Goal: Communication & Community: Answer question/provide support

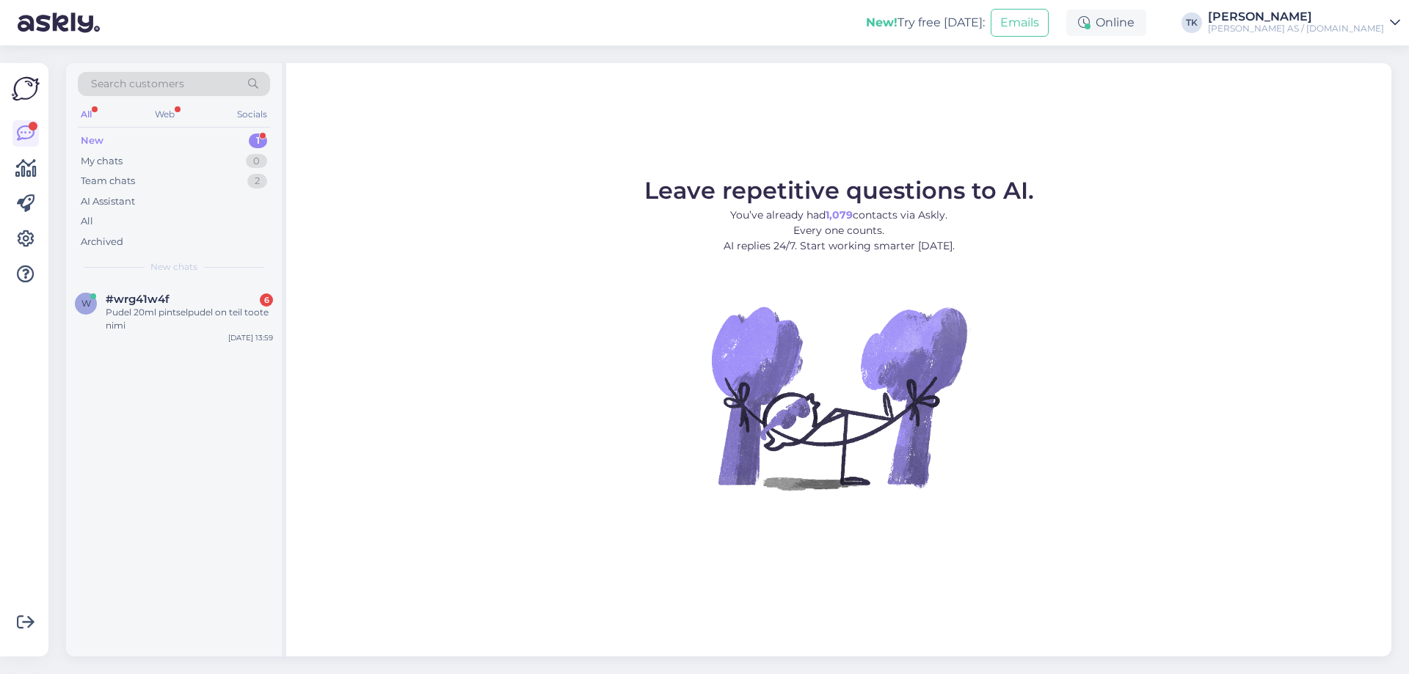
click at [116, 139] on div "New 1" at bounding box center [174, 141] width 192 height 21
click at [159, 327] on div "Pudel 20ml pintselpudel on teil toote nimi" at bounding box center [189, 319] width 167 height 26
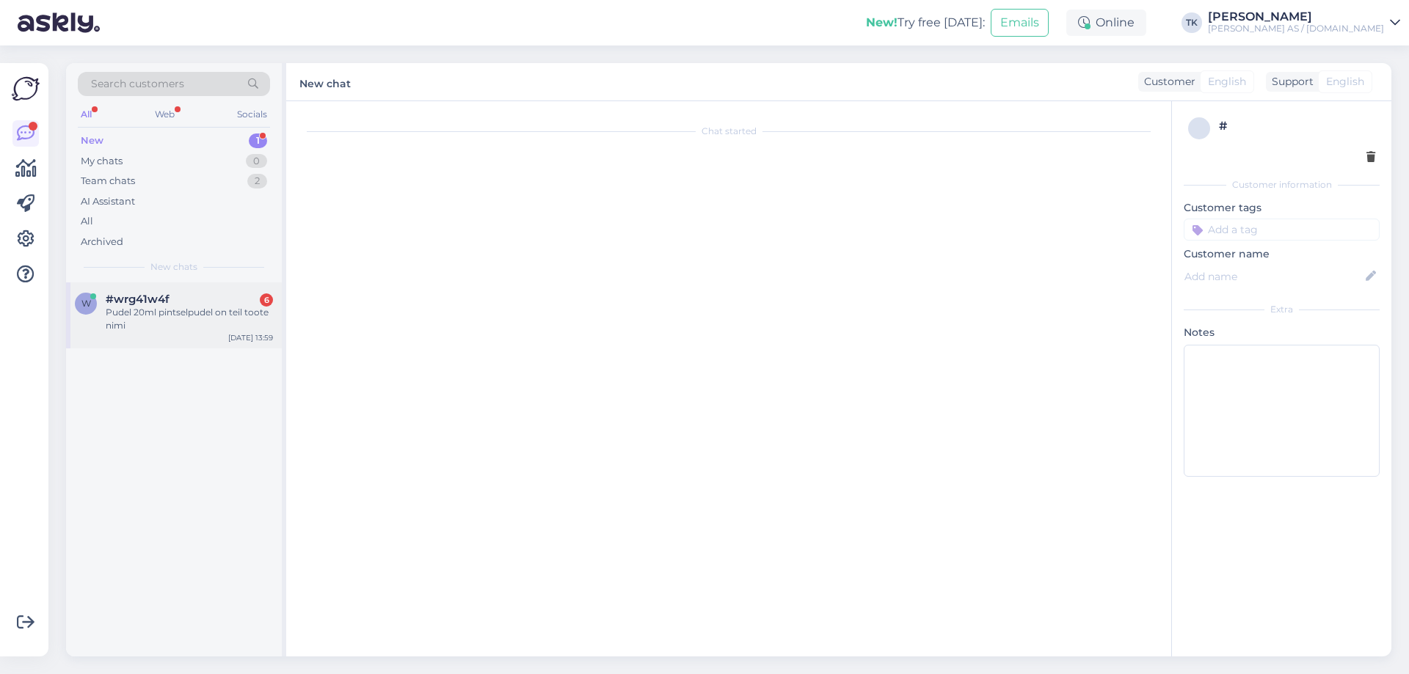
scroll to position [47, 0]
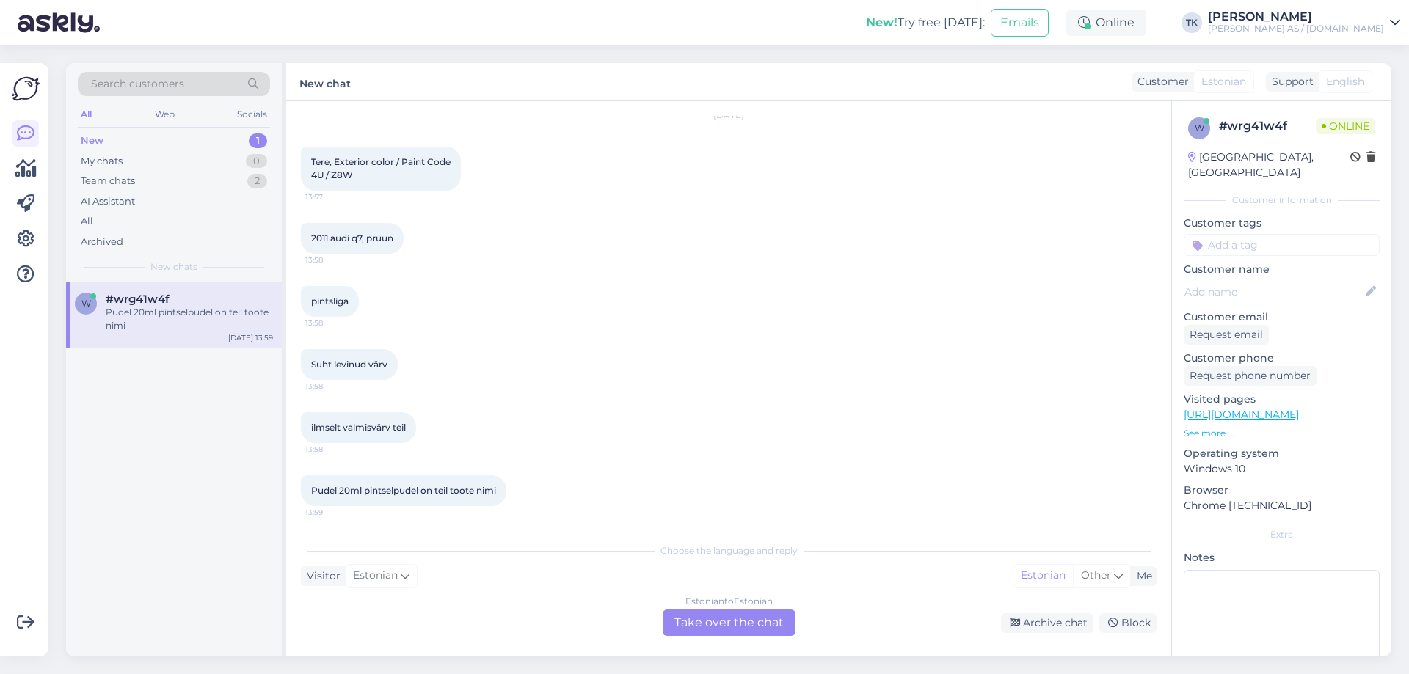
click at [474, 73] on div "New chat Customer Estonian Support English" at bounding box center [838, 82] width 1105 height 38
click at [808, 112] on div "Chat started Oct 2 2025 Tere, Exterior color / Paint Code 4U / Z8W 13:57 2011 a…" at bounding box center [728, 379] width 885 height 556
click at [720, 622] on div "Estonian to Estonian Take over the chat" at bounding box center [729, 623] width 133 height 26
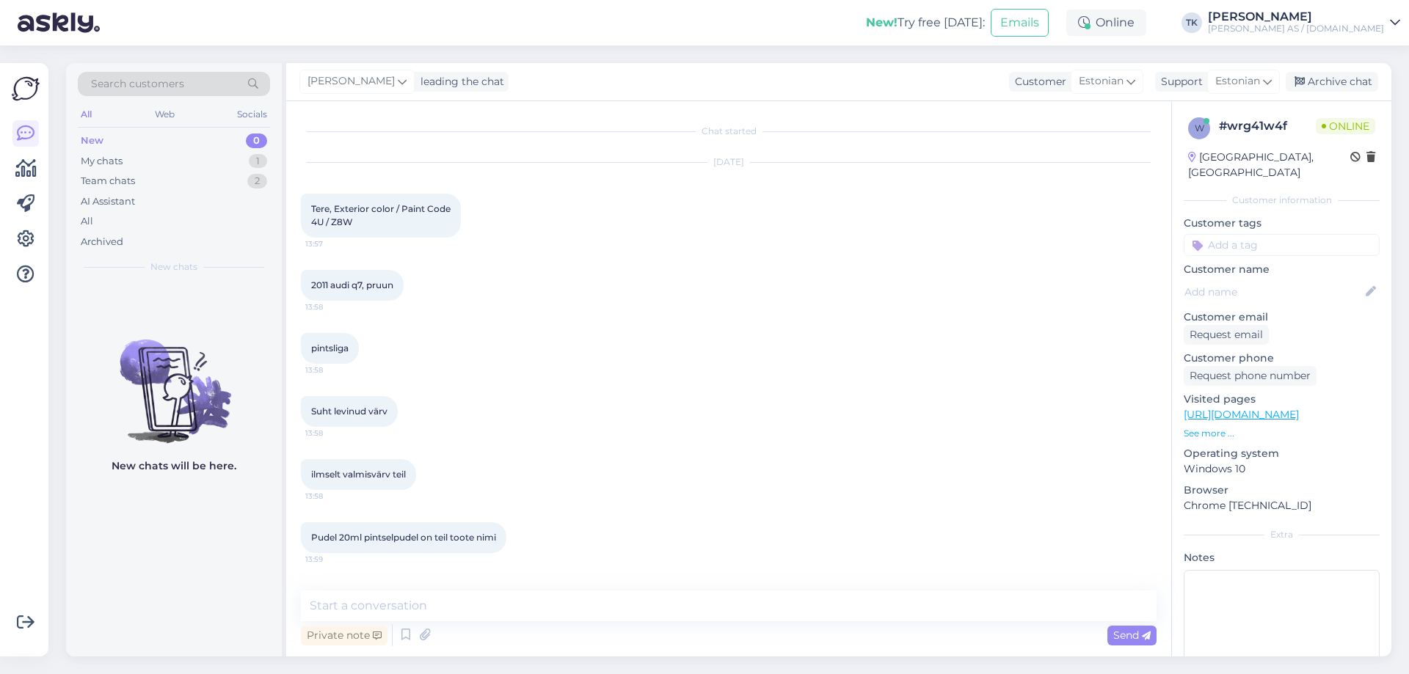
scroll to position [0, 0]
drag, startPoint x: 374, startPoint y: 605, endPoint x: 389, endPoint y: 597, distance: 17.1
click at [374, 605] on textarea at bounding box center [729, 606] width 856 height 31
drag, startPoint x: 788, startPoint y: 132, endPoint x: 768, endPoint y: 169, distance: 42.1
click at [788, 132] on div "Chat started" at bounding box center [729, 131] width 856 height 13
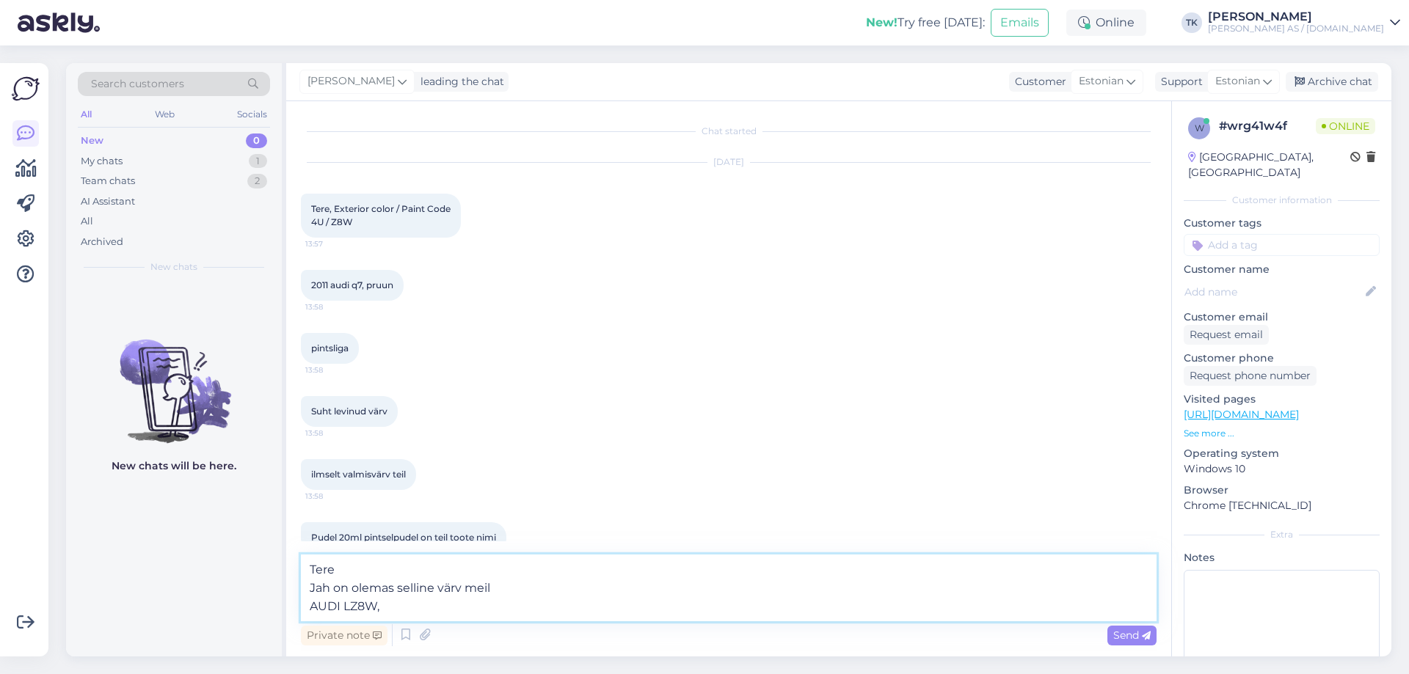
click at [417, 611] on textarea "Tere Jah on olemas selline värv meil AUDI LZ8W," at bounding box center [729, 588] width 856 height 67
paste textarea "TEAKBRAUN-MET."
type textarea "Tere Jah on olemas selline värv meil AUDI LZ8W, TEAKBRAUN-MET."
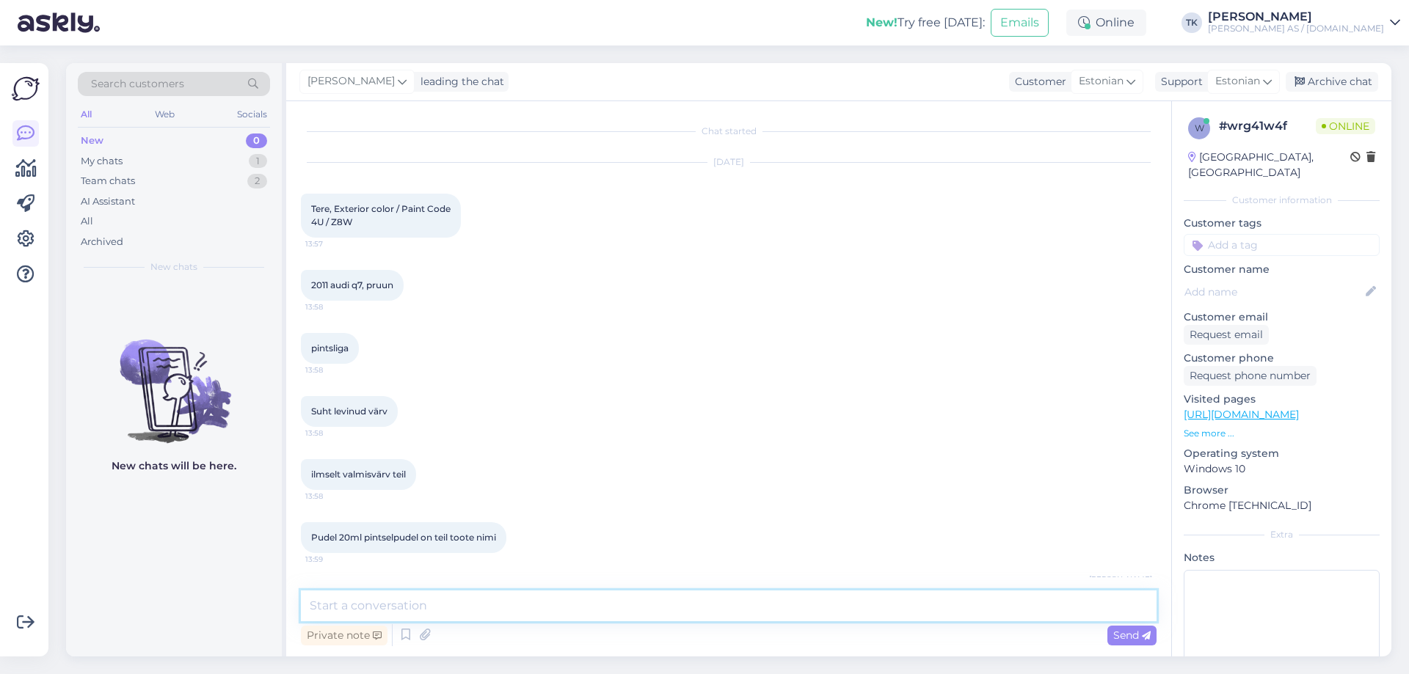
scroll to position [81, 0]
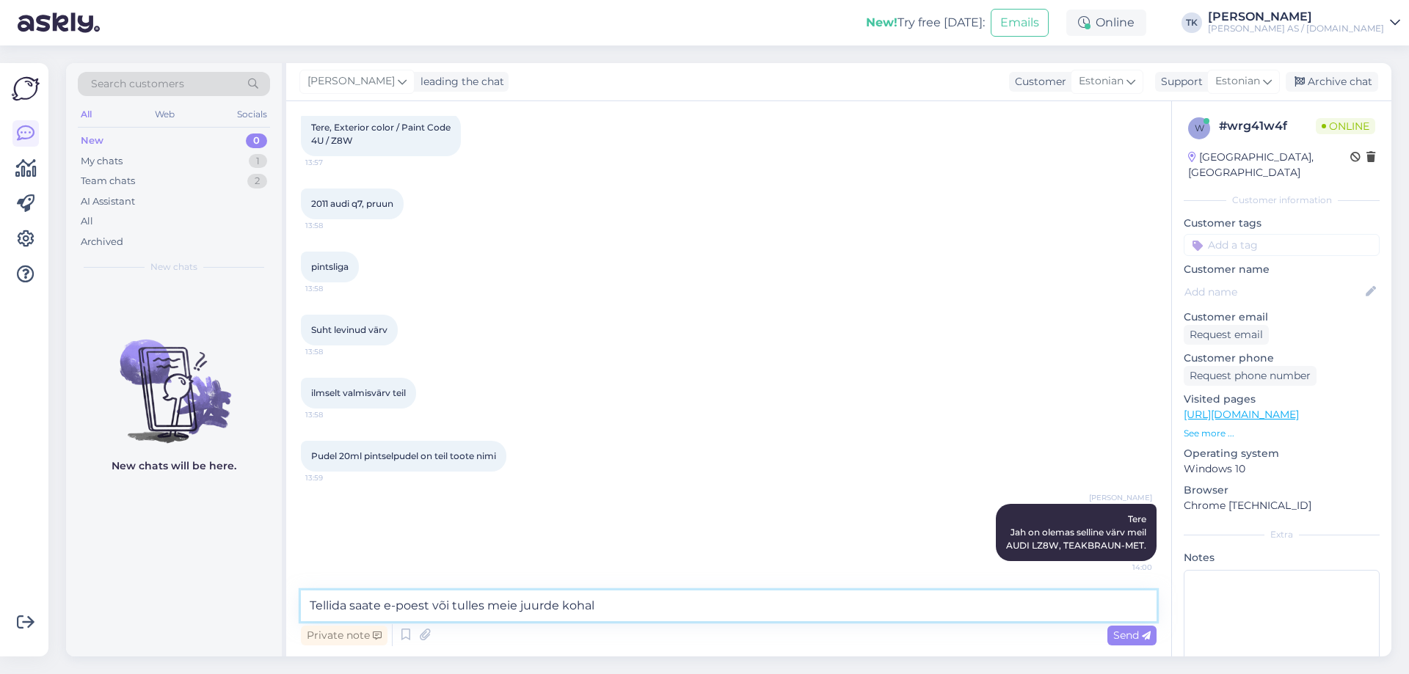
type textarea "Tellida saate e-poest või tulles meie juurde [PERSON_NAME]"
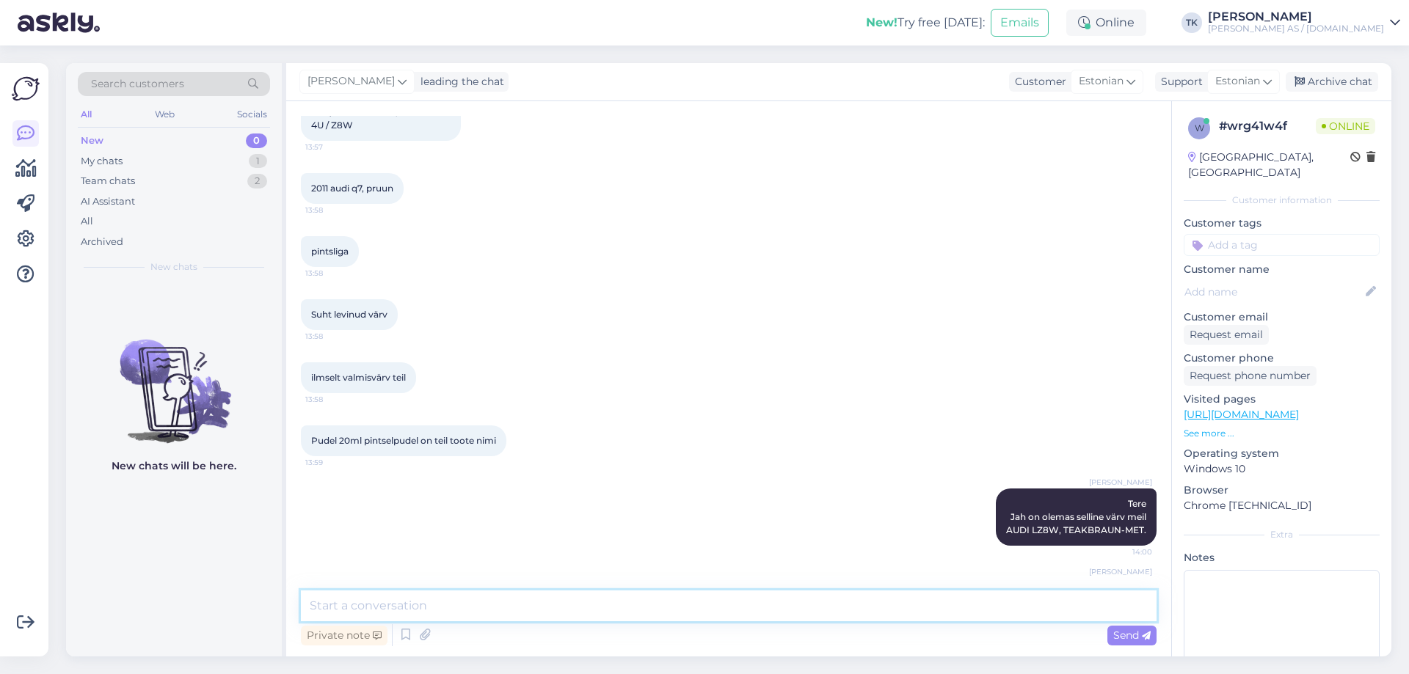
scroll to position [71, 0]
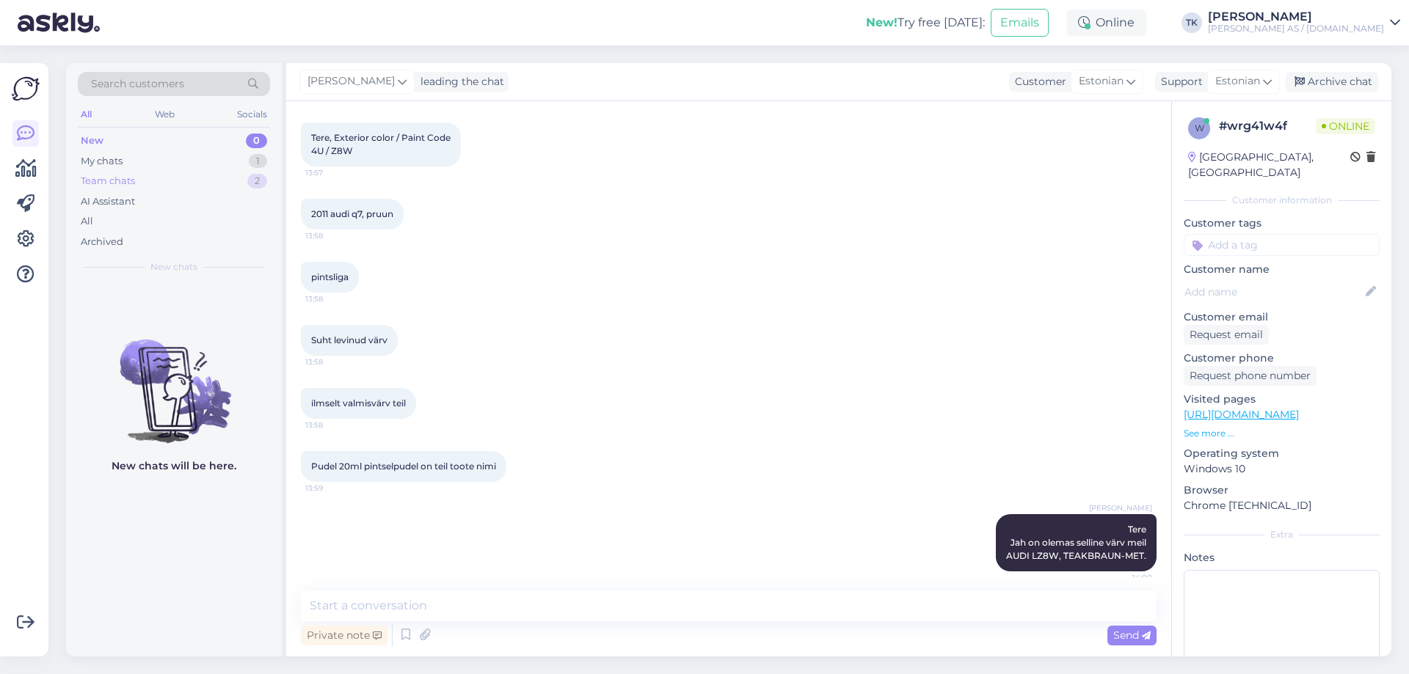
click at [117, 180] on div "Team chats" at bounding box center [108, 181] width 54 height 15
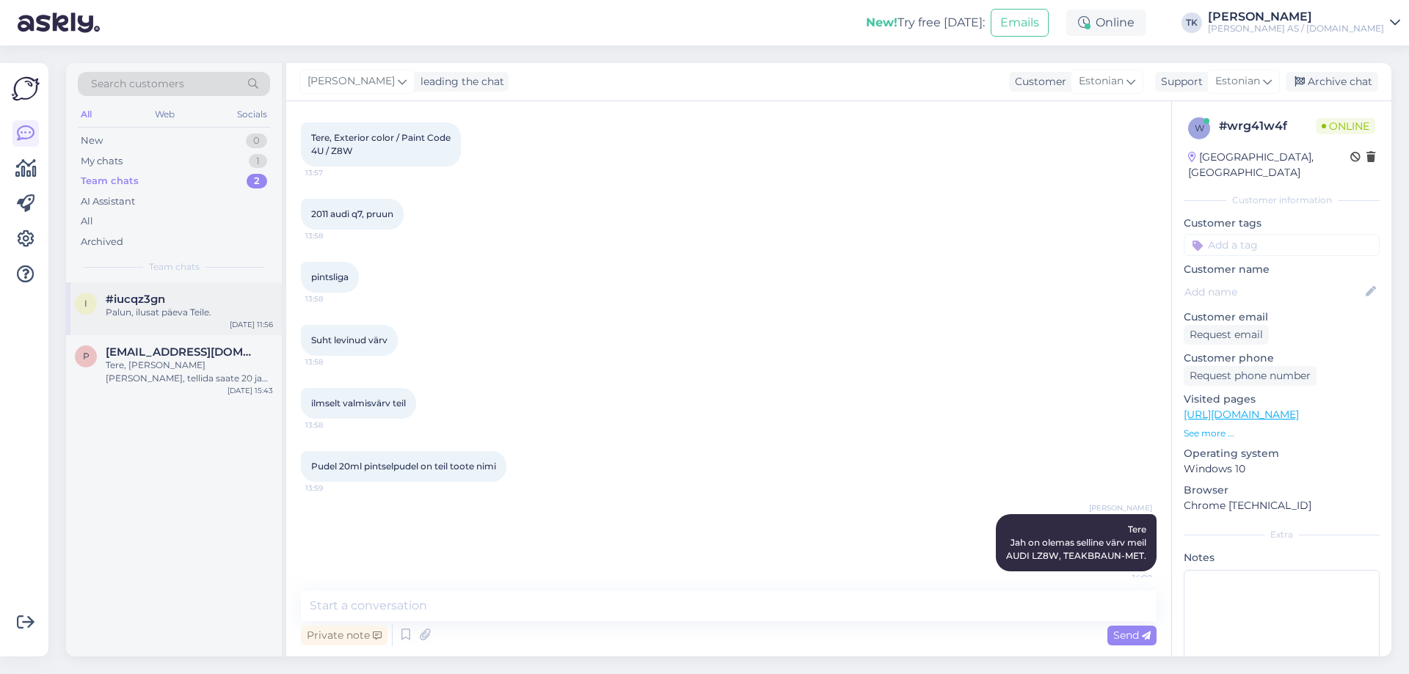
click at [152, 295] on span "#iucqz3gn" at bounding box center [135, 299] width 59 height 13
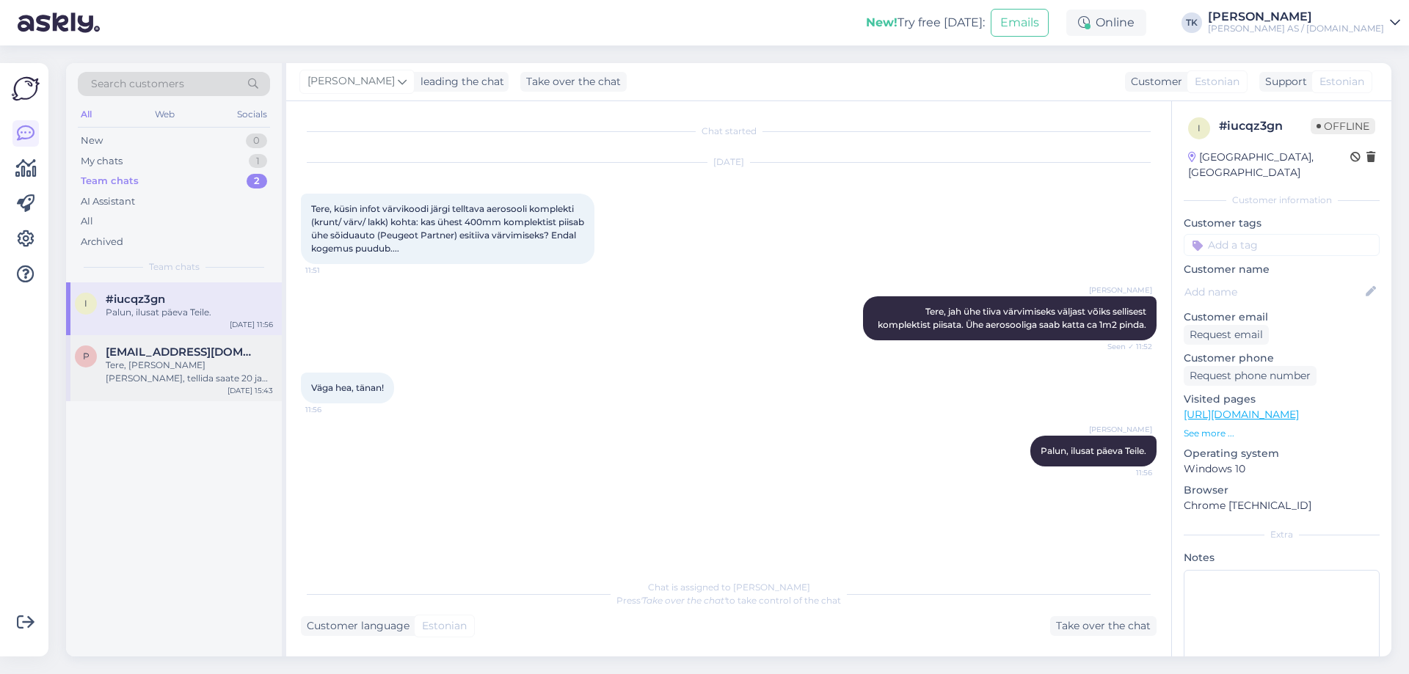
click at [172, 364] on div "Tere, saame teha seda värvi, tellida saate 20 ja 50ml pintsli läbi e-poe: 20ml:…" at bounding box center [189, 372] width 167 height 26
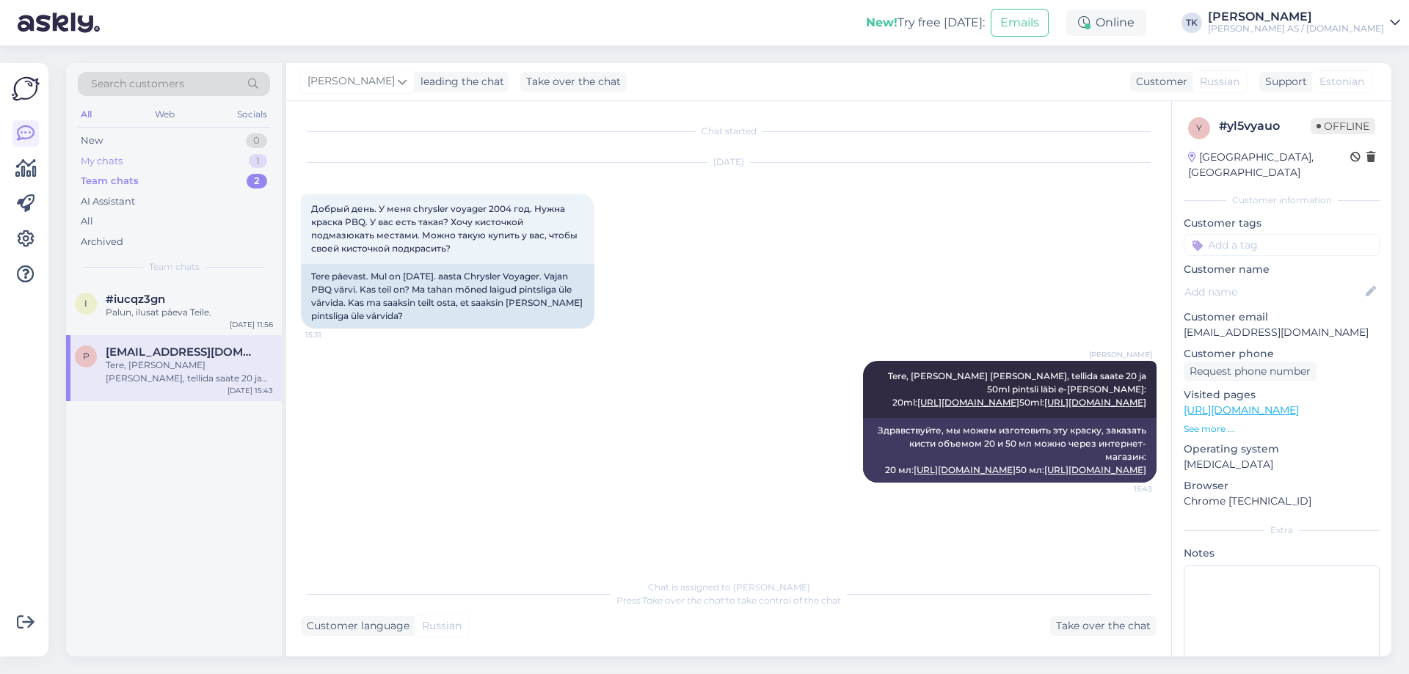
click at [104, 161] on div "My chats" at bounding box center [102, 161] width 42 height 15
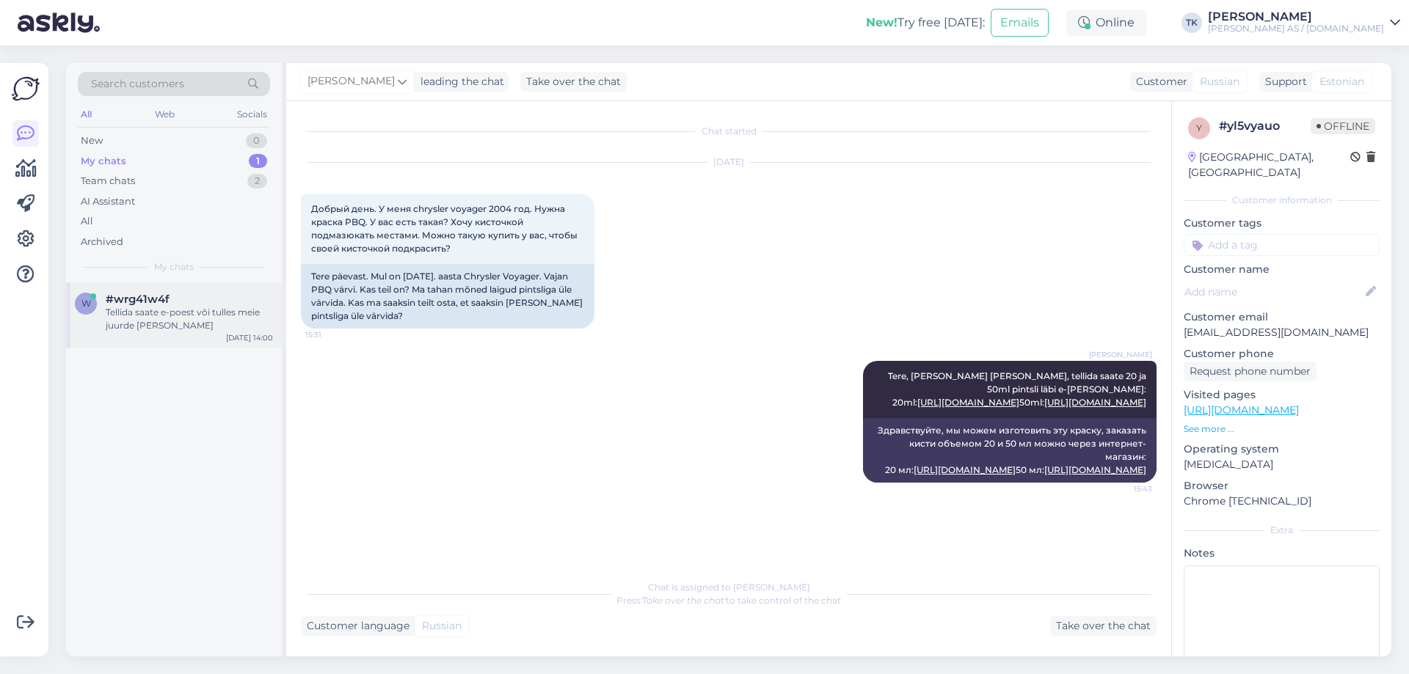
click at [130, 321] on div "Tellida saate e-poest või tulles meie juurde [PERSON_NAME]" at bounding box center [189, 319] width 167 height 26
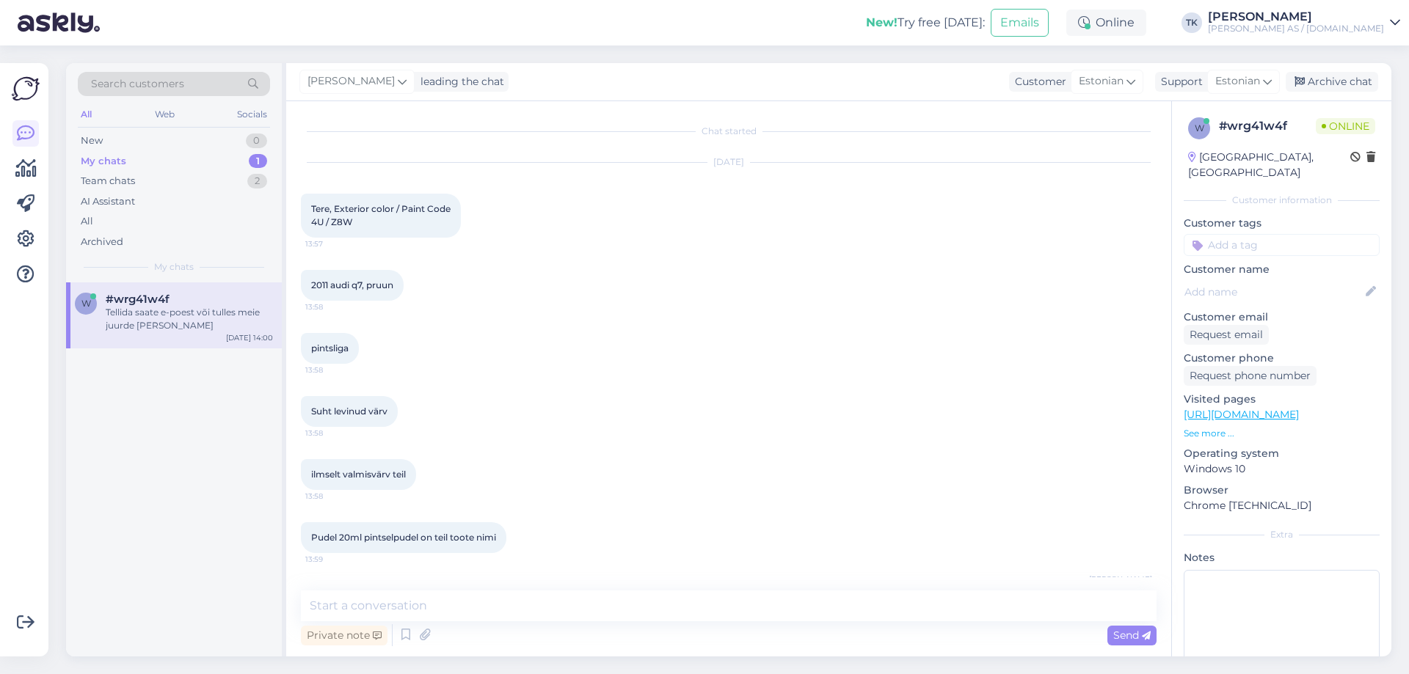
scroll to position [145, 0]
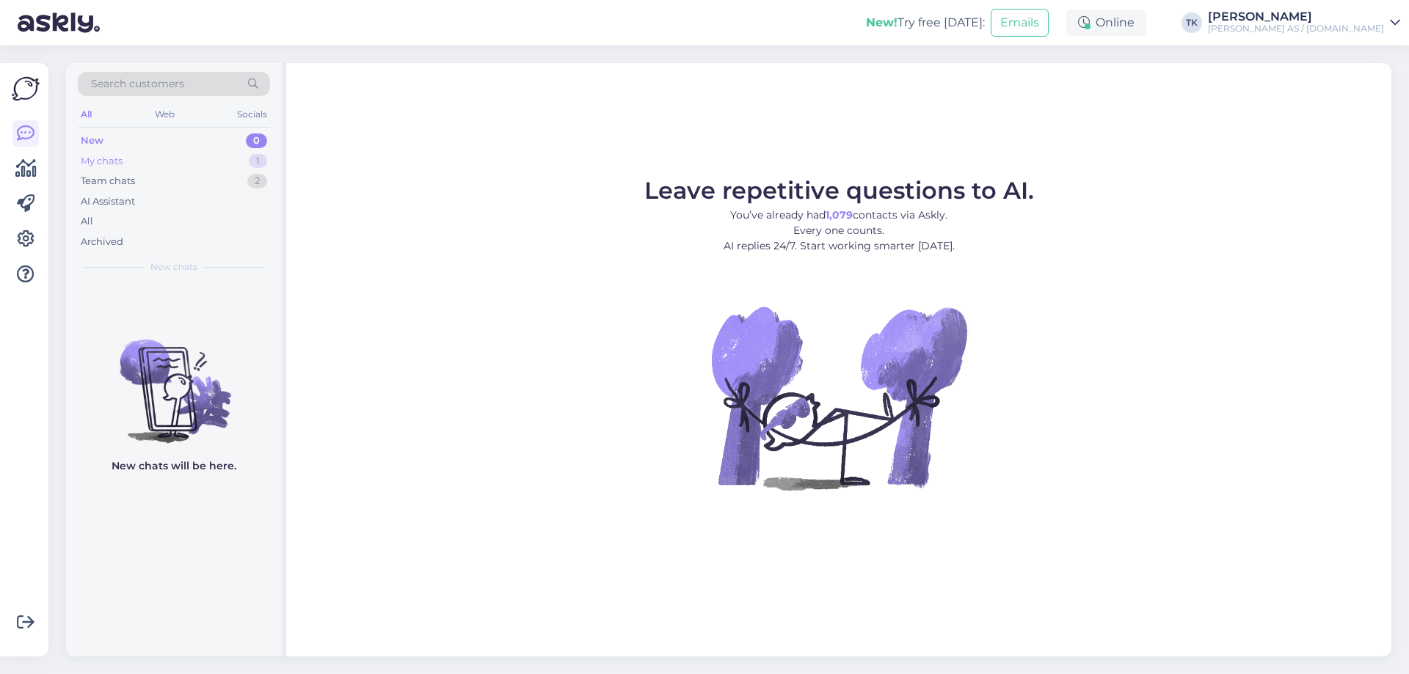
click at [100, 162] on div "My chats" at bounding box center [102, 161] width 42 height 15
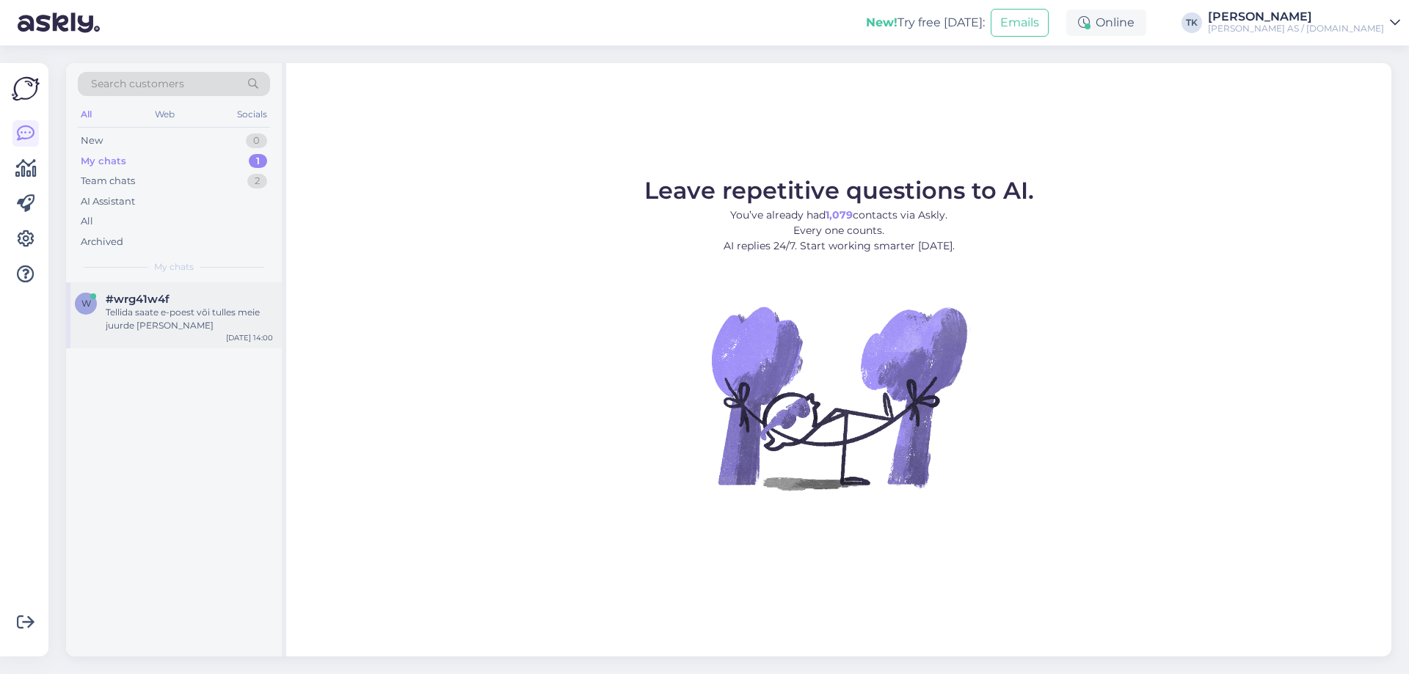
click at [157, 305] on span "#wrg41w4f" at bounding box center [138, 299] width 64 height 13
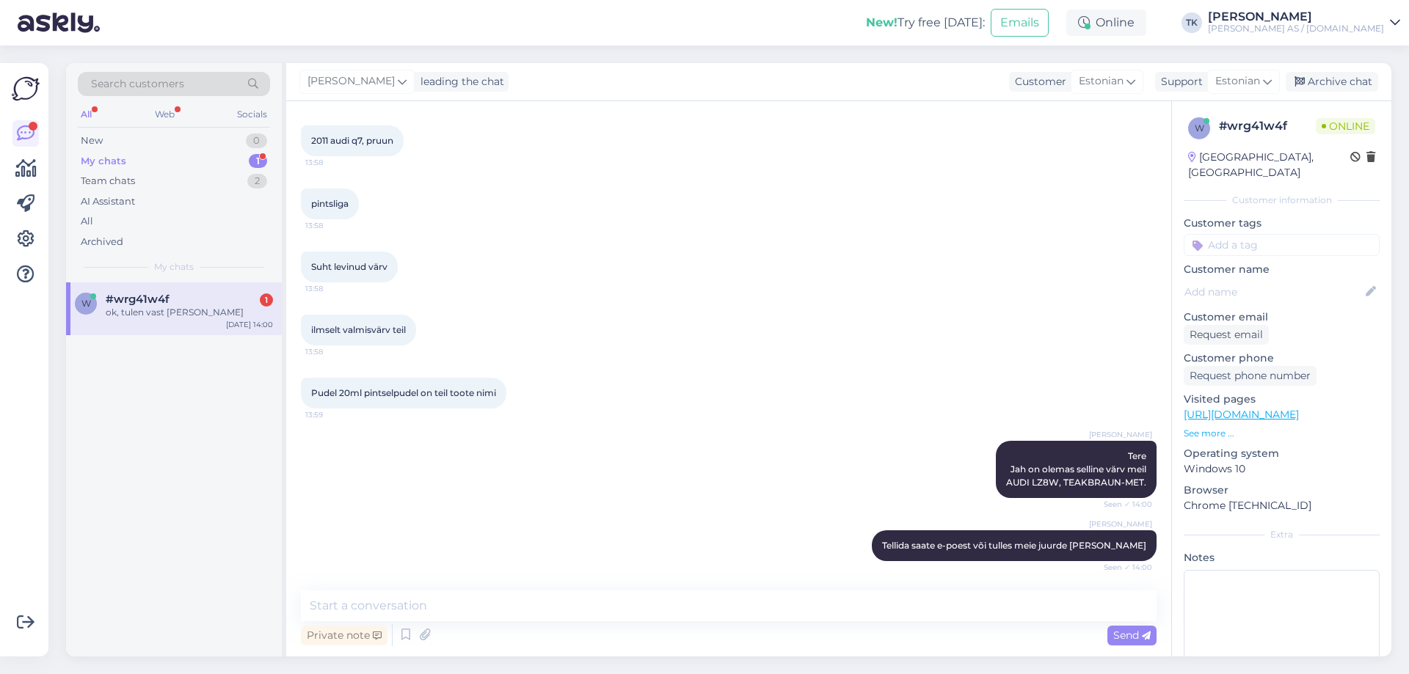
scroll to position [208, 0]
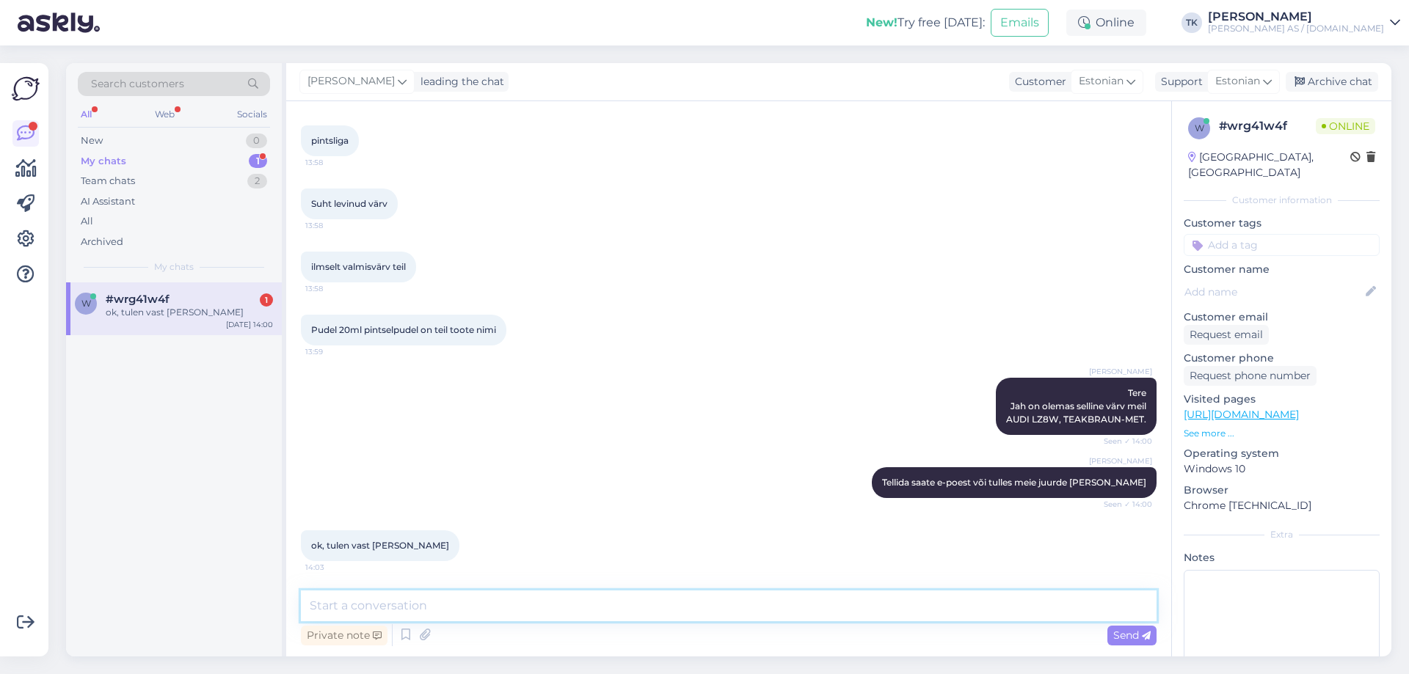
click at [401, 606] on textarea at bounding box center [729, 606] width 856 height 31
type textarea "Teeme nii :)"
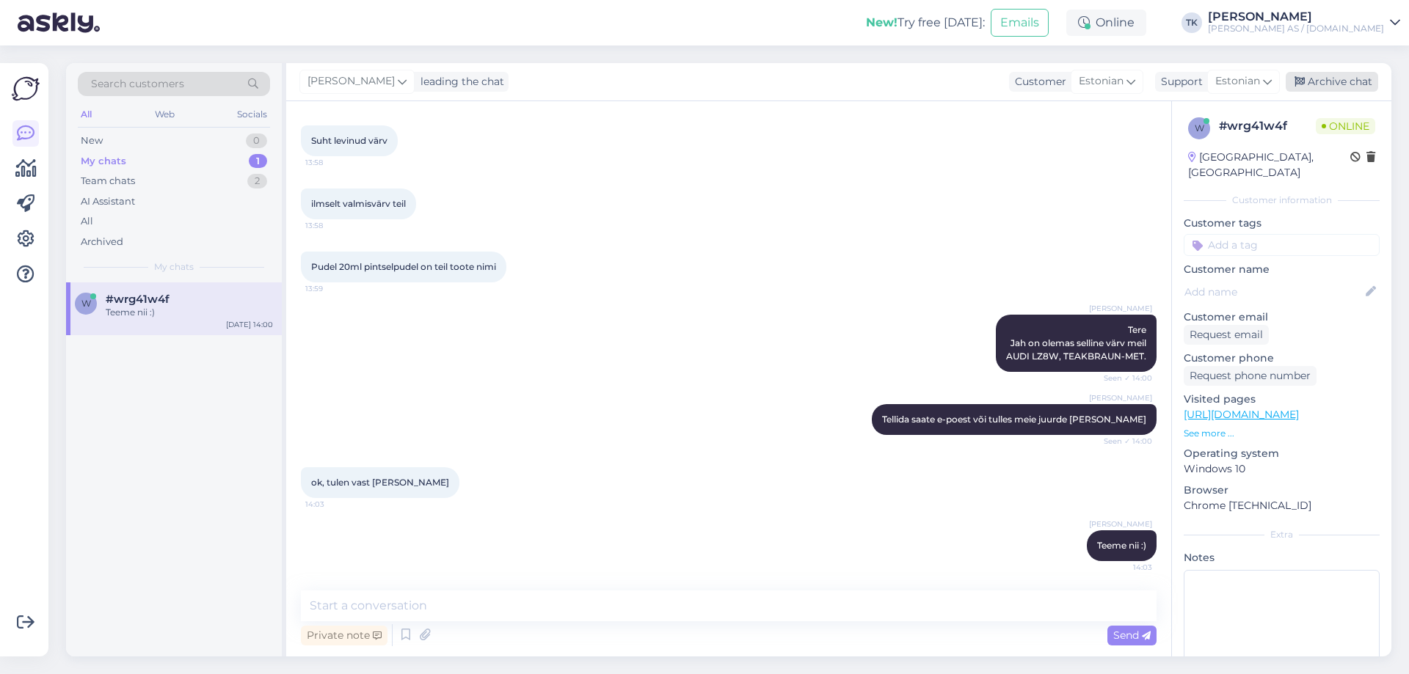
click at [1338, 79] on div "Archive chat" at bounding box center [1332, 82] width 92 height 20
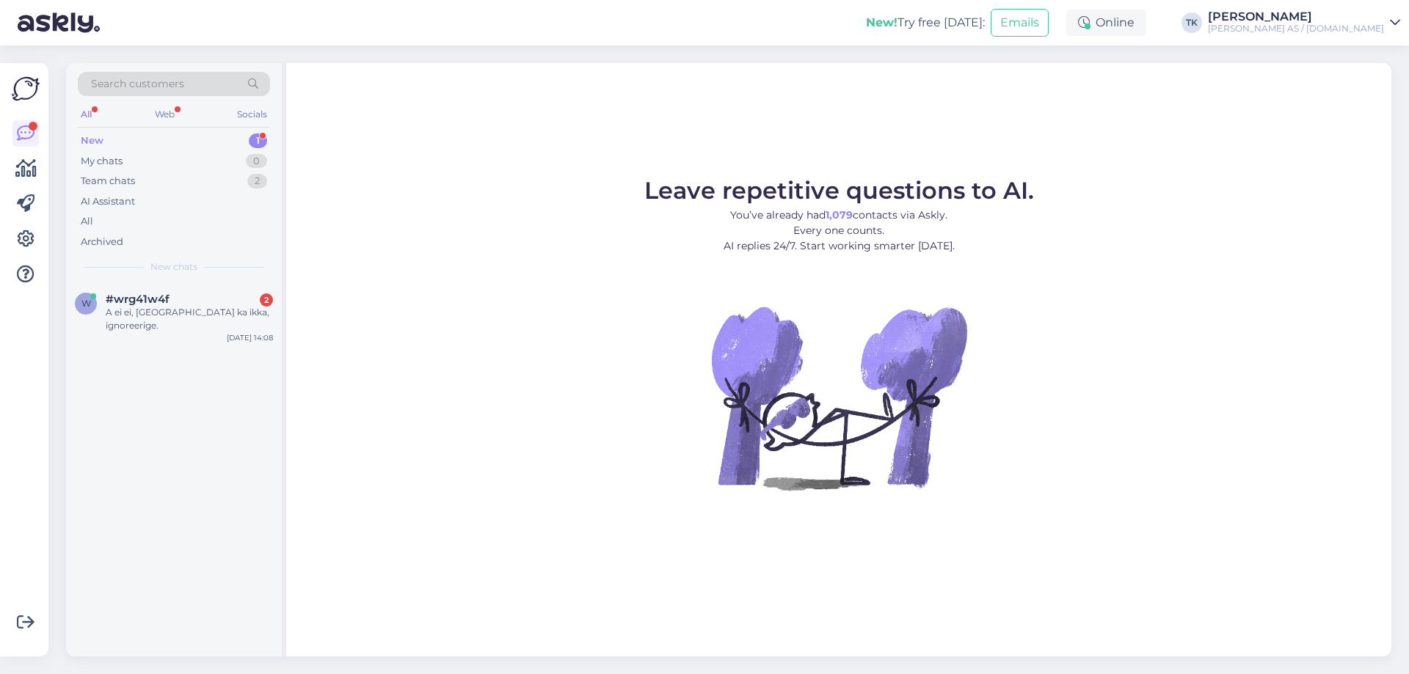
click at [141, 139] on div "New 1" at bounding box center [174, 141] width 192 height 21
click at [189, 316] on div "A ei ei, Tartus ka ikka, ignoreerige." at bounding box center [189, 319] width 167 height 26
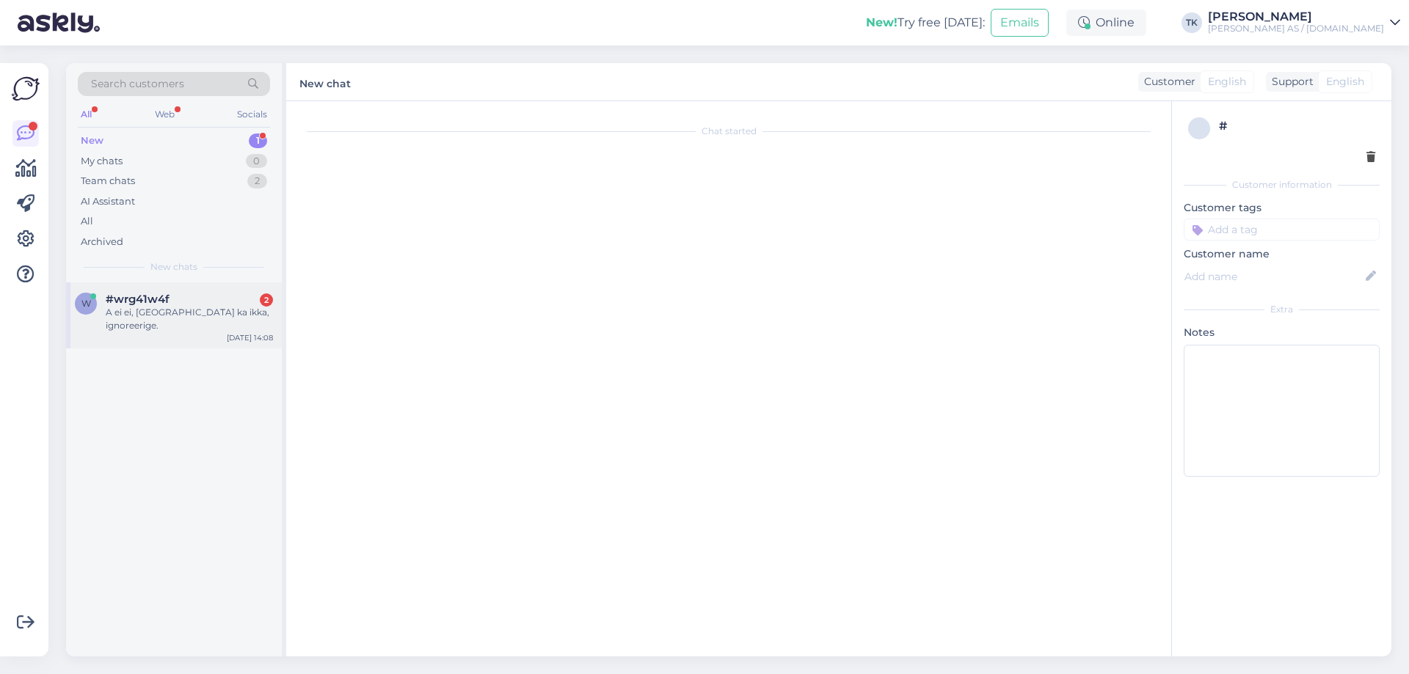
scroll to position [452, 0]
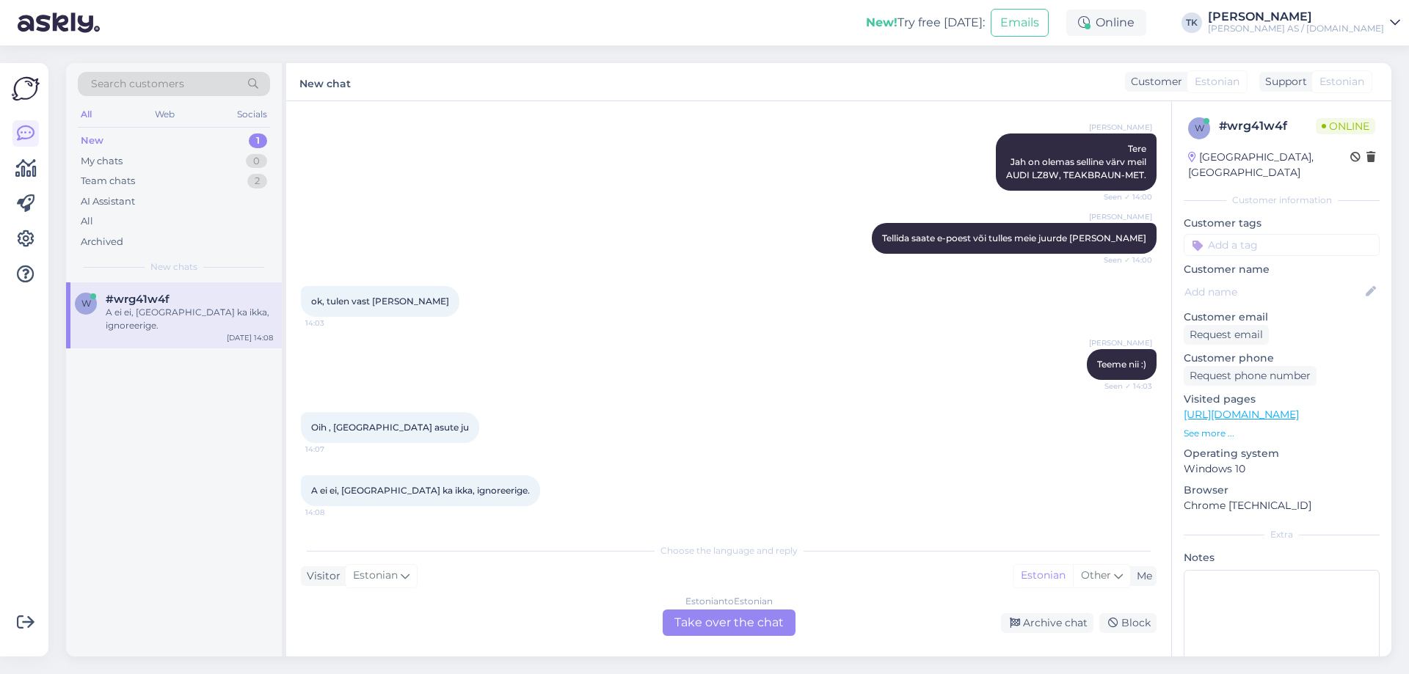
click at [742, 622] on div "Estonian to Estonian Take over the chat" at bounding box center [729, 623] width 133 height 26
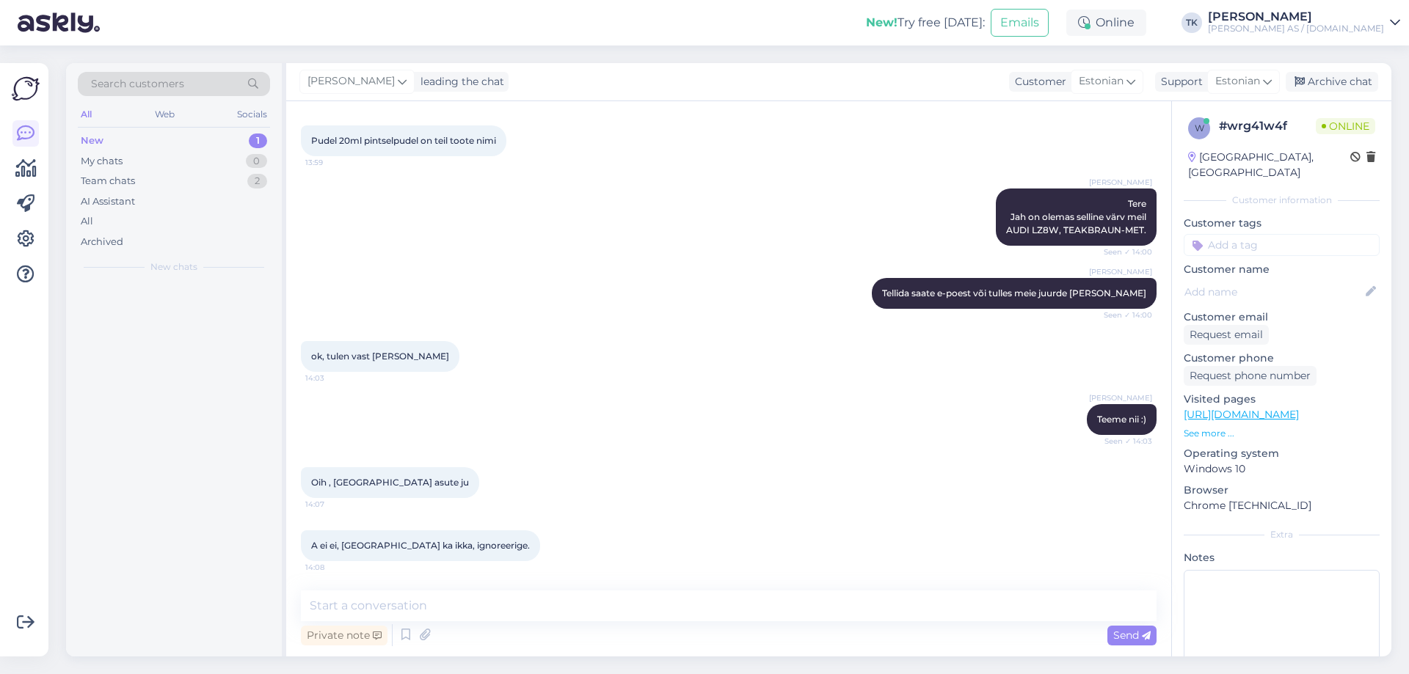
scroll to position [397, 0]
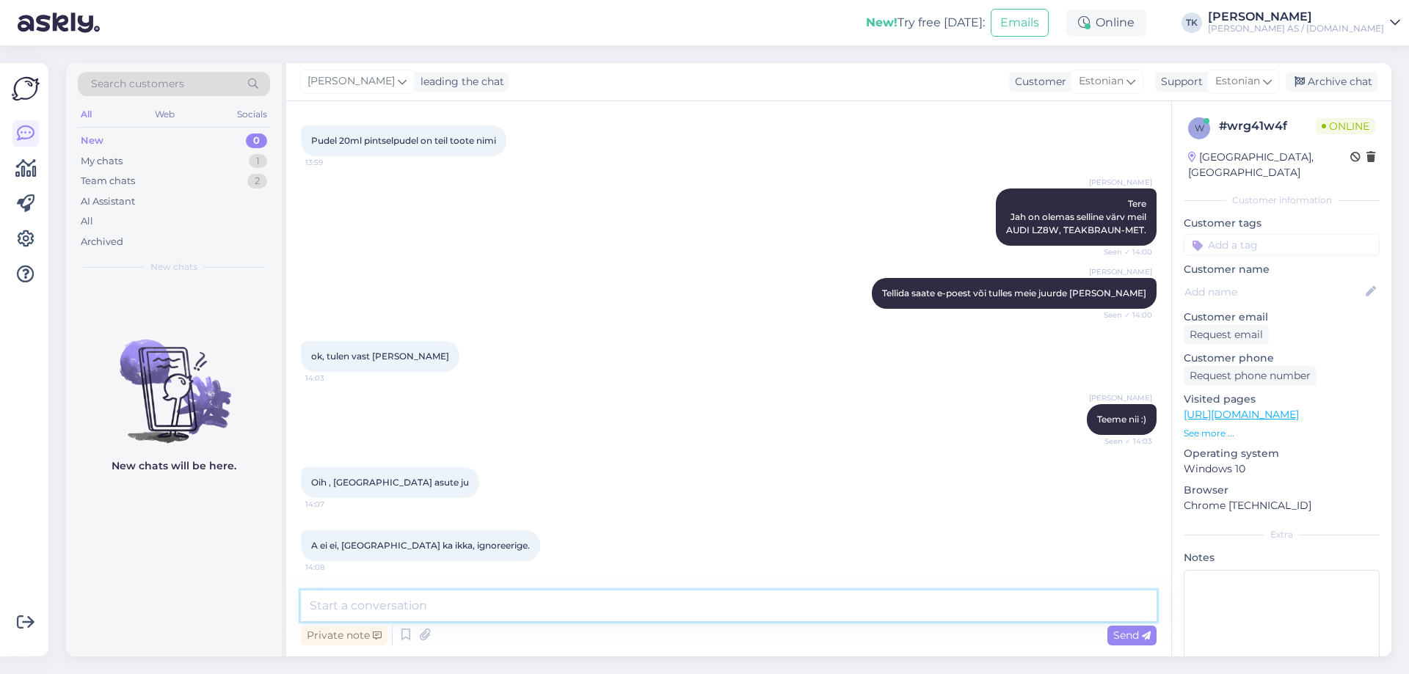
click at [341, 605] on textarea at bounding box center [729, 606] width 856 height 31
paste textarea "https://www.xn--autovrvid-z2a.ee/kauplused"
type textarea "Asukohad - https://www.xn--autovrvid-z2a.ee/kauplused"
